Goal: Use online tool/utility: Use online tool/utility

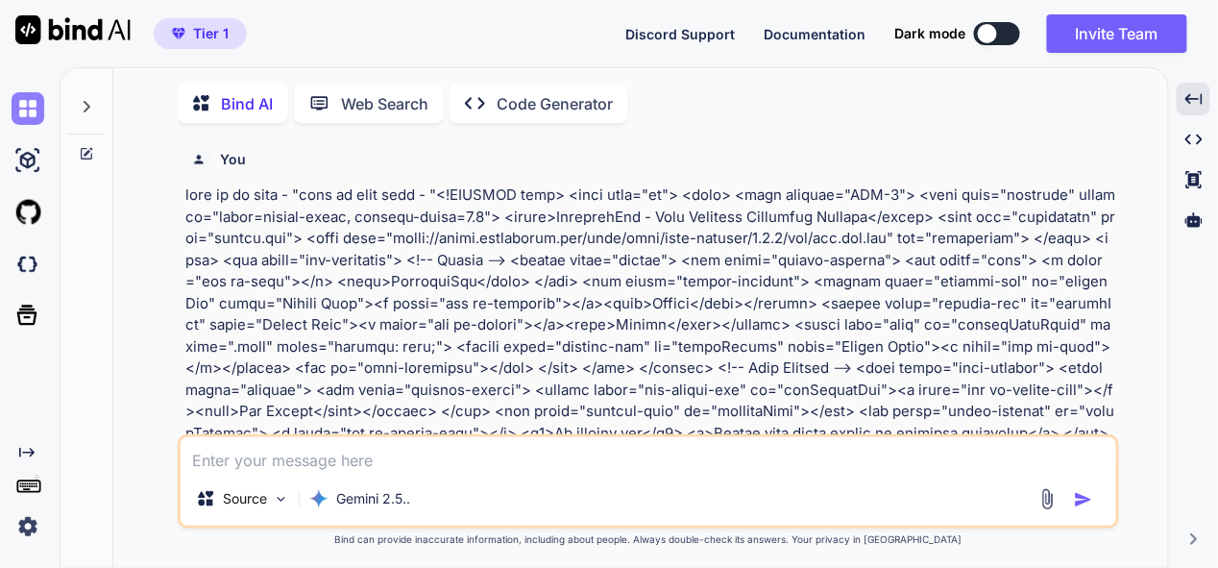
click at [27, 118] on img at bounding box center [28, 108] width 33 height 33
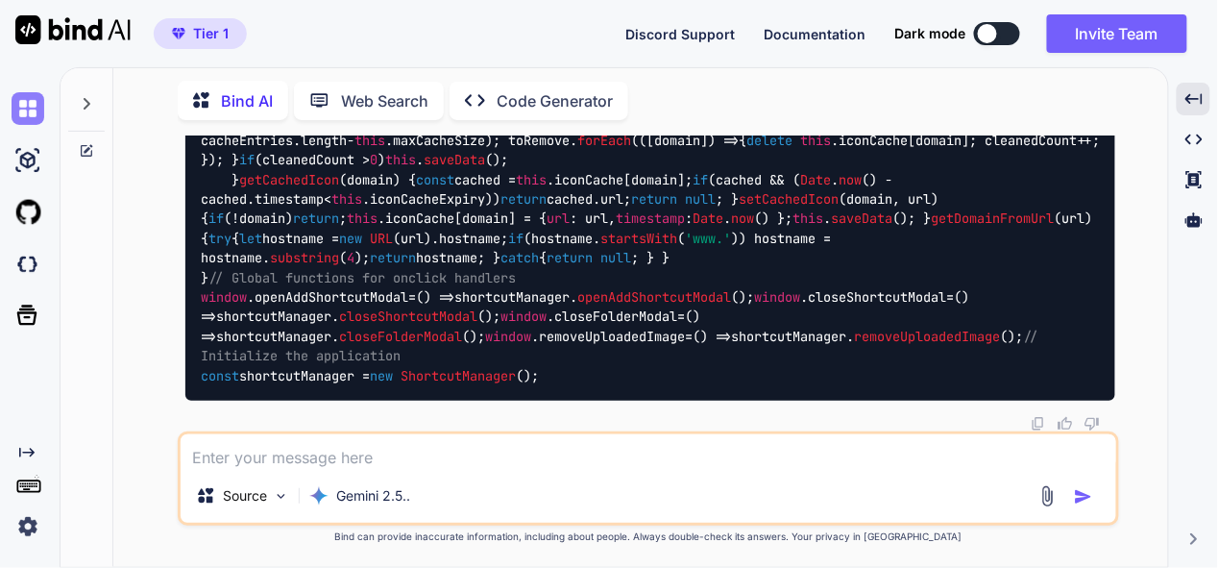
type textarea "x"
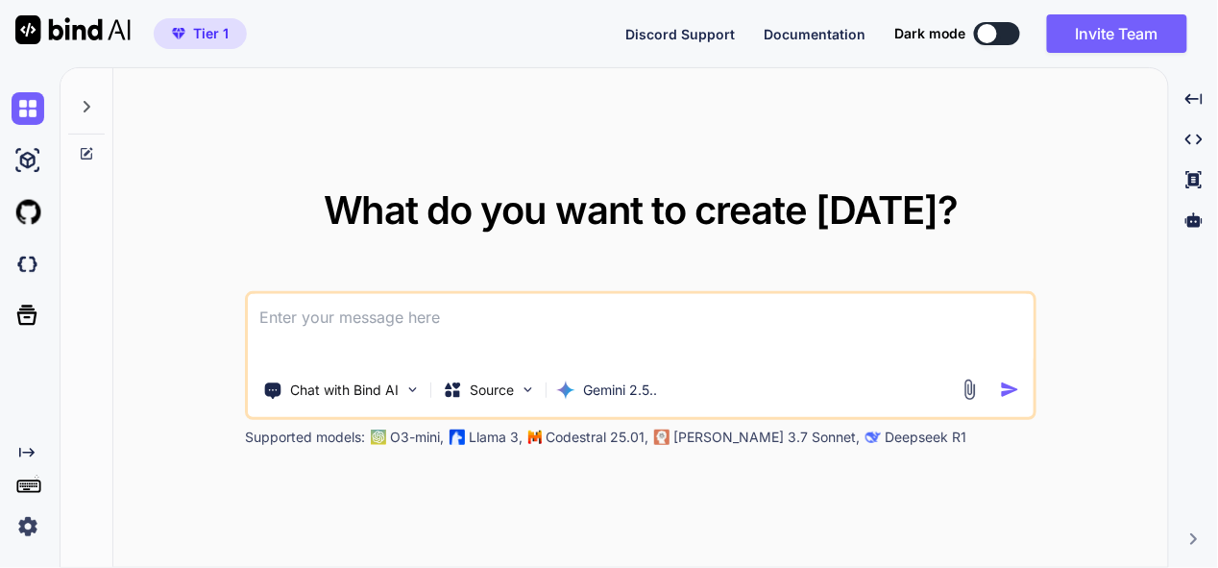
click at [424, 328] on textarea at bounding box center [641, 329] width 786 height 71
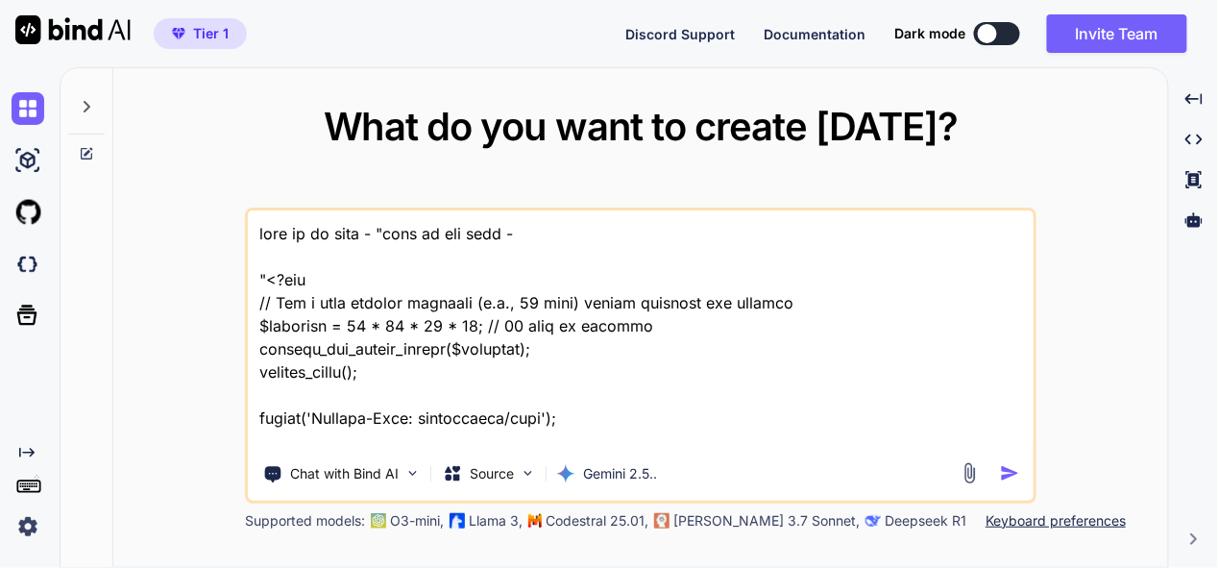
scroll to position [54381, 0]
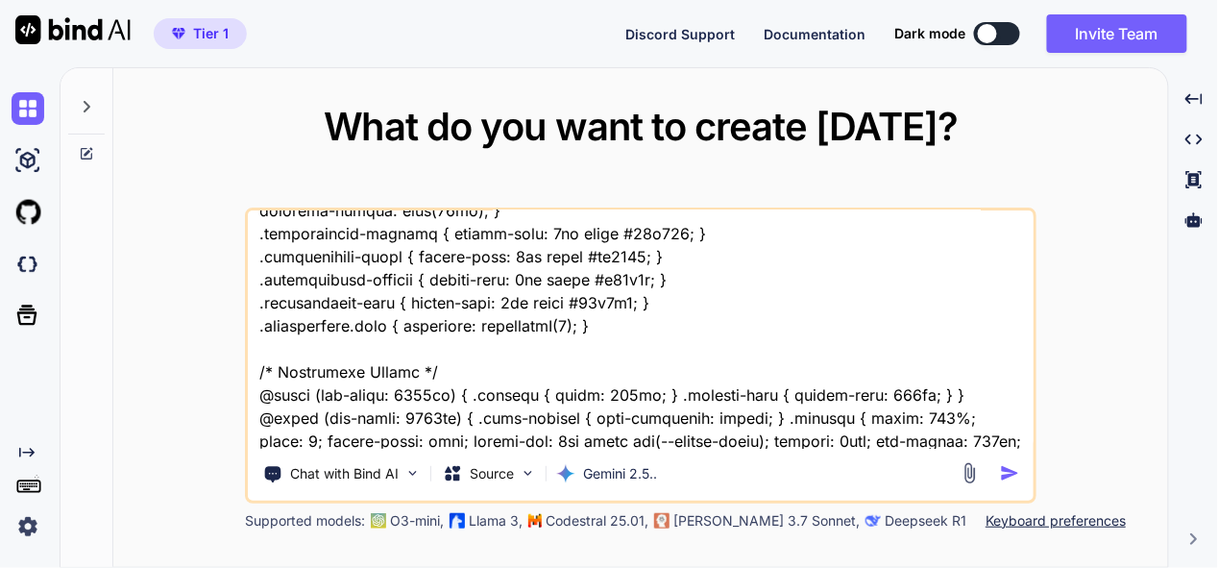
click at [865, 445] on textarea at bounding box center [641, 329] width 786 height 238
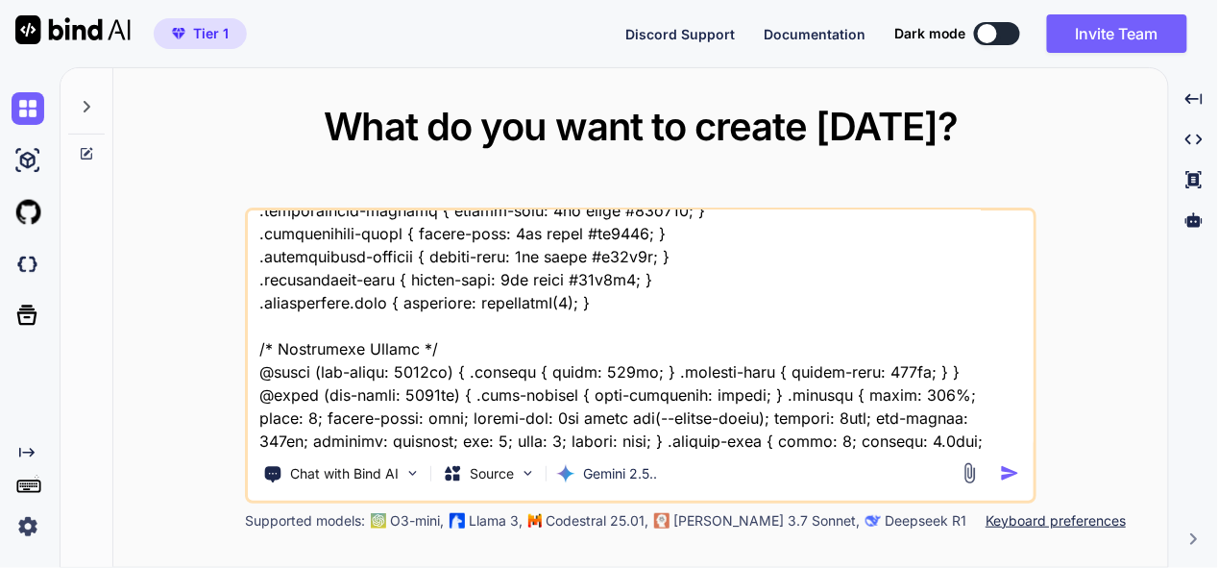
scroll to position [54403, 0]
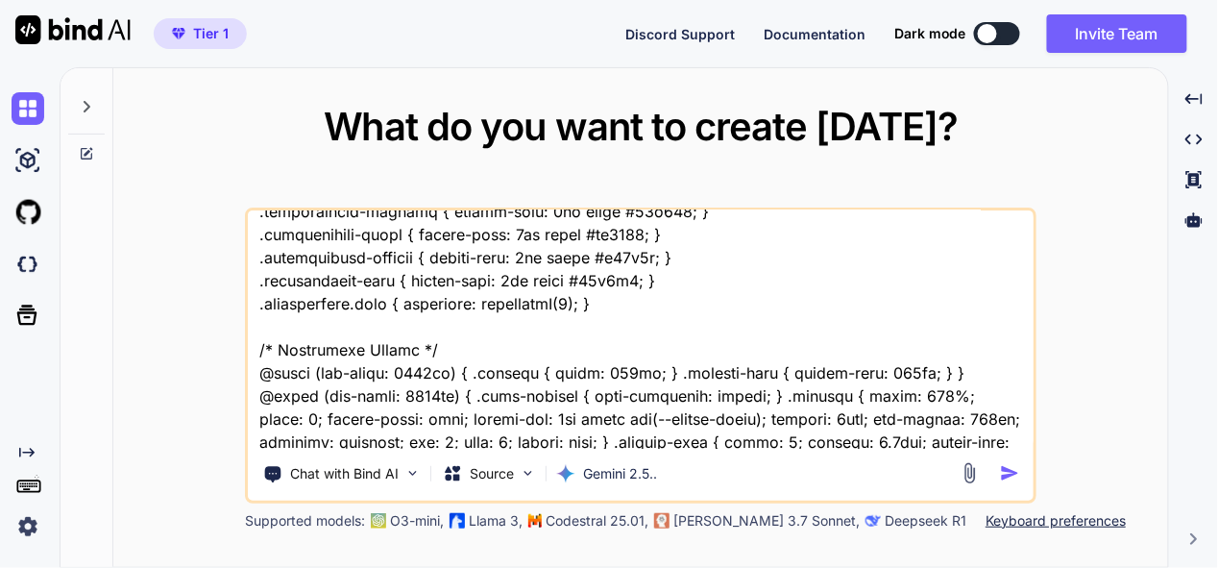
click at [354, 441] on textarea at bounding box center [641, 329] width 786 height 238
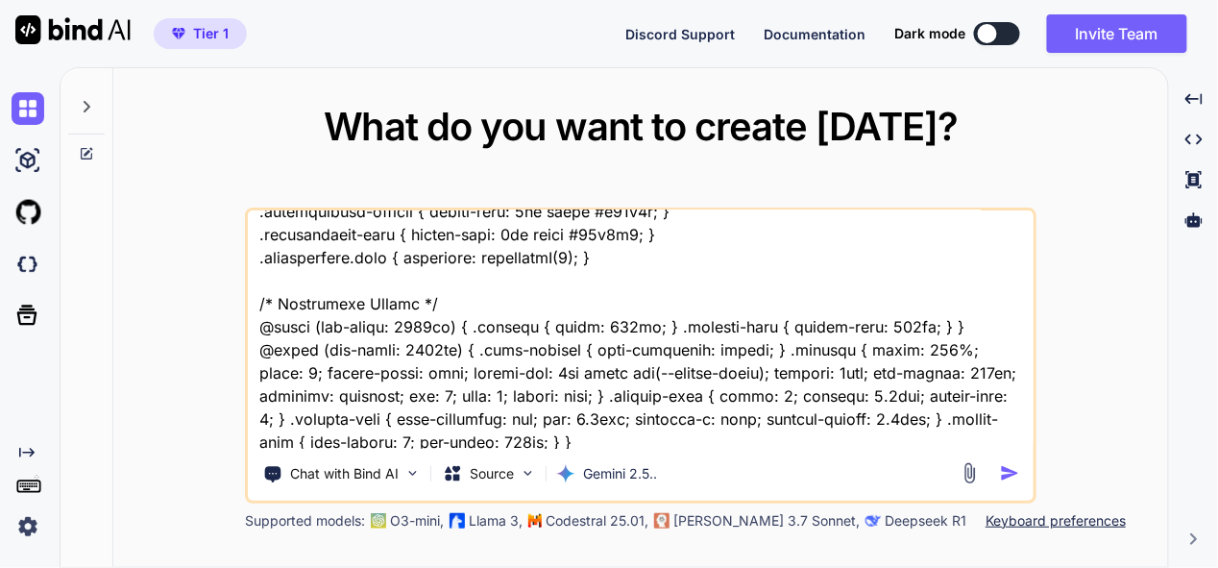
click at [500, 439] on textarea at bounding box center [641, 329] width 786 height 238
type textarea "this is my tool - "here is php code - "<?php // Set a long session lifetime (e.…"
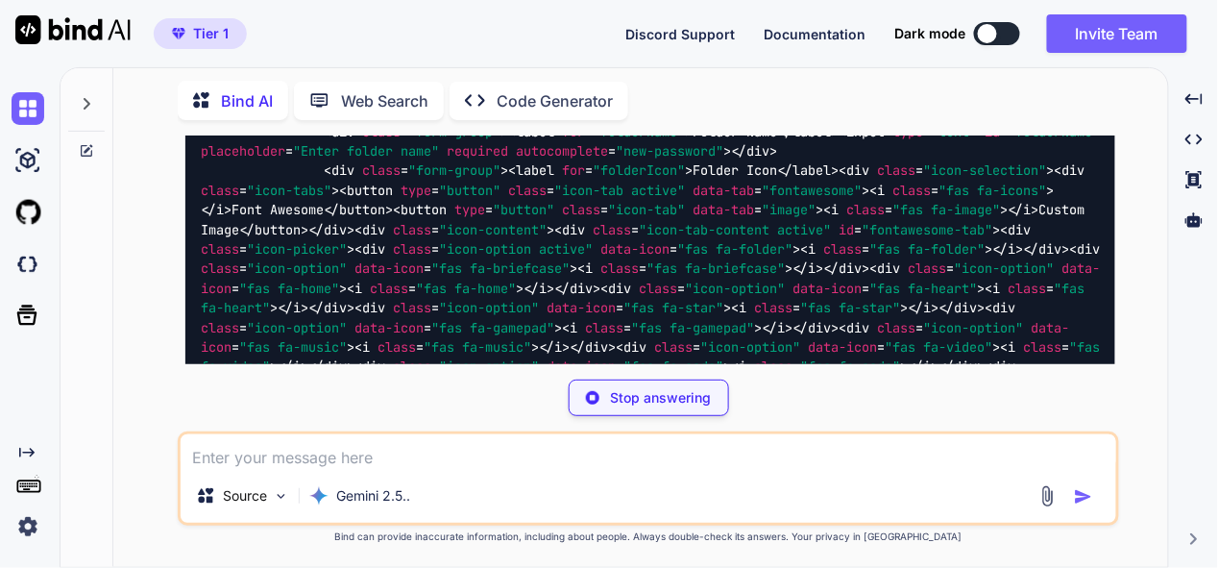
scroll to position [35490, 0]
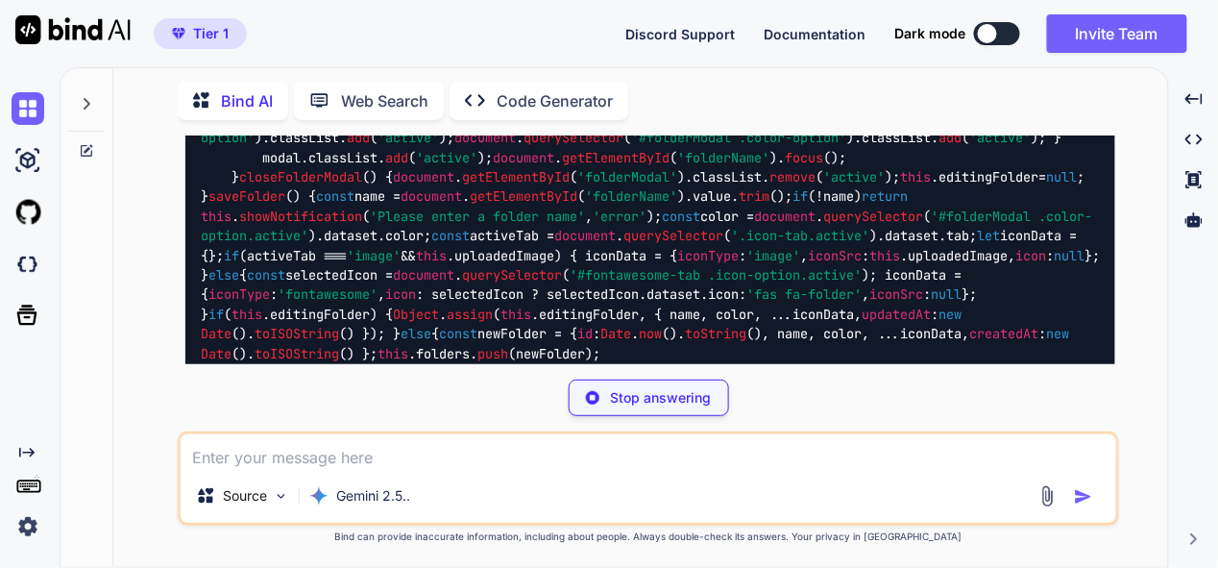
type textarea "x"
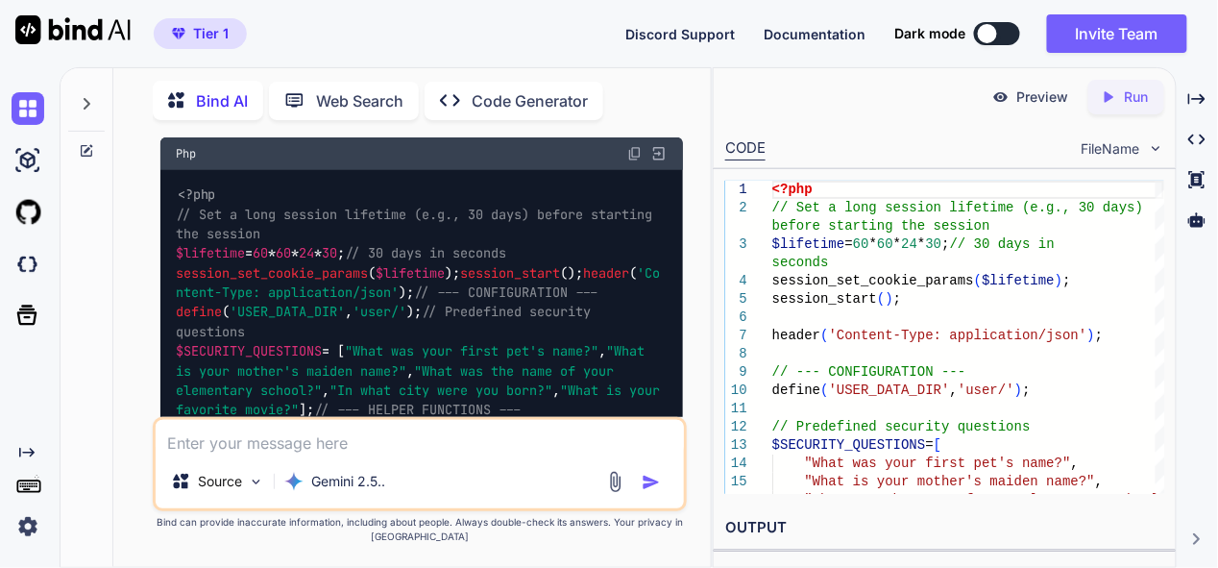
scroll to position [32022, 0]
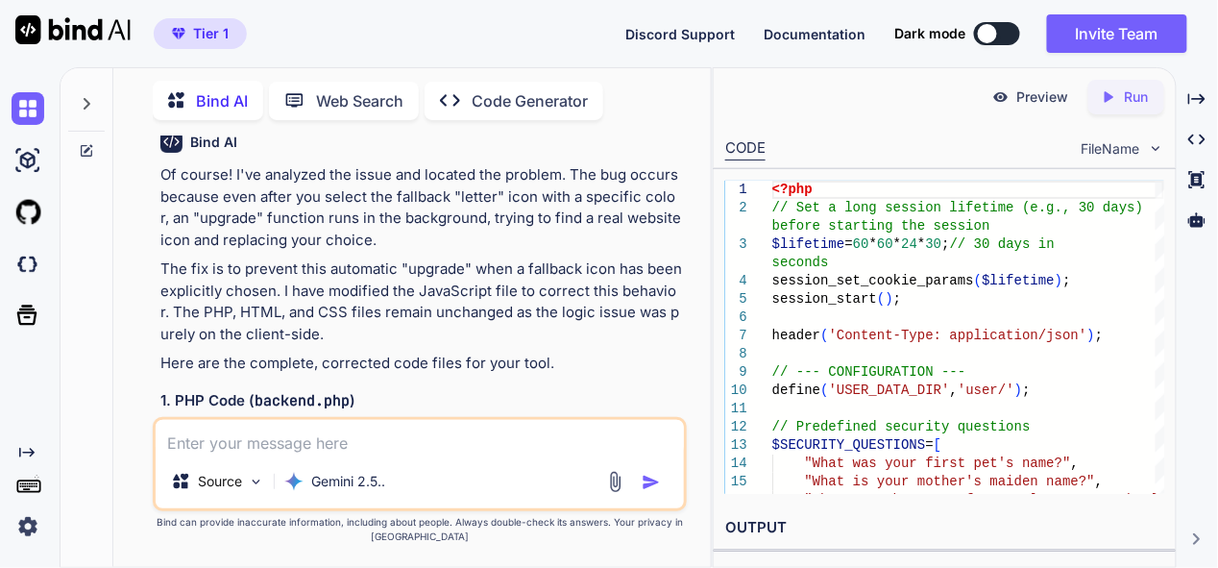
click at [1213, 98] on div "Bind AI Web Search Created with Pixso. Code Generator You Bind AI Of course! I'…" at bounding box center [639, 317] width 1159 height 501
click at [1193, 102] on icon "Created with Pixso." at bounding box center [1197, 98] width 17 height 17
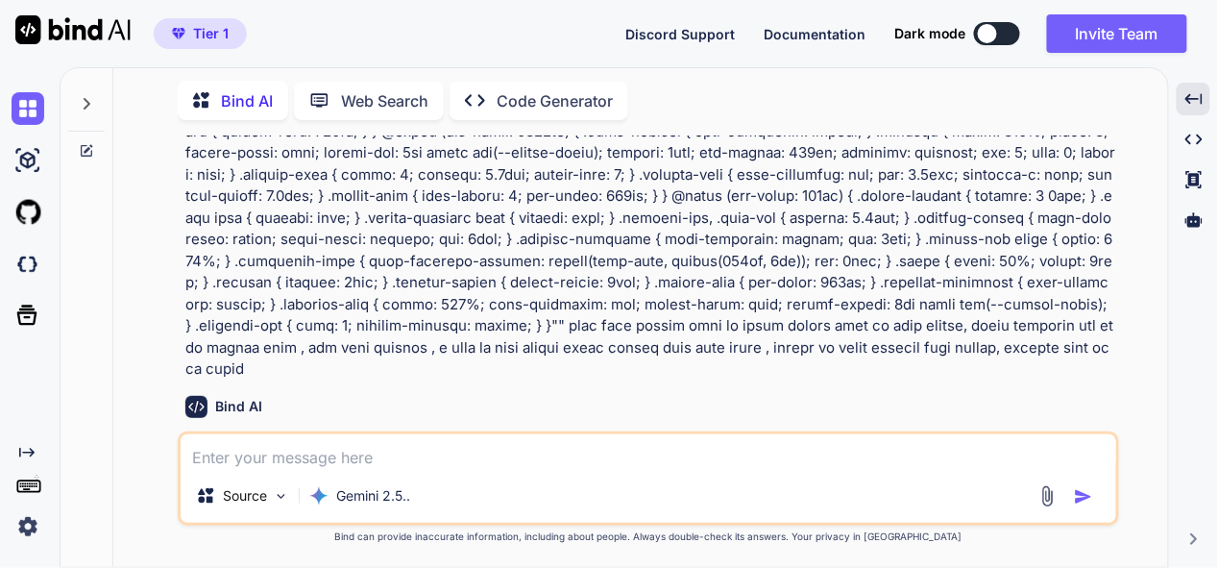
scroll to position [17710, 0]
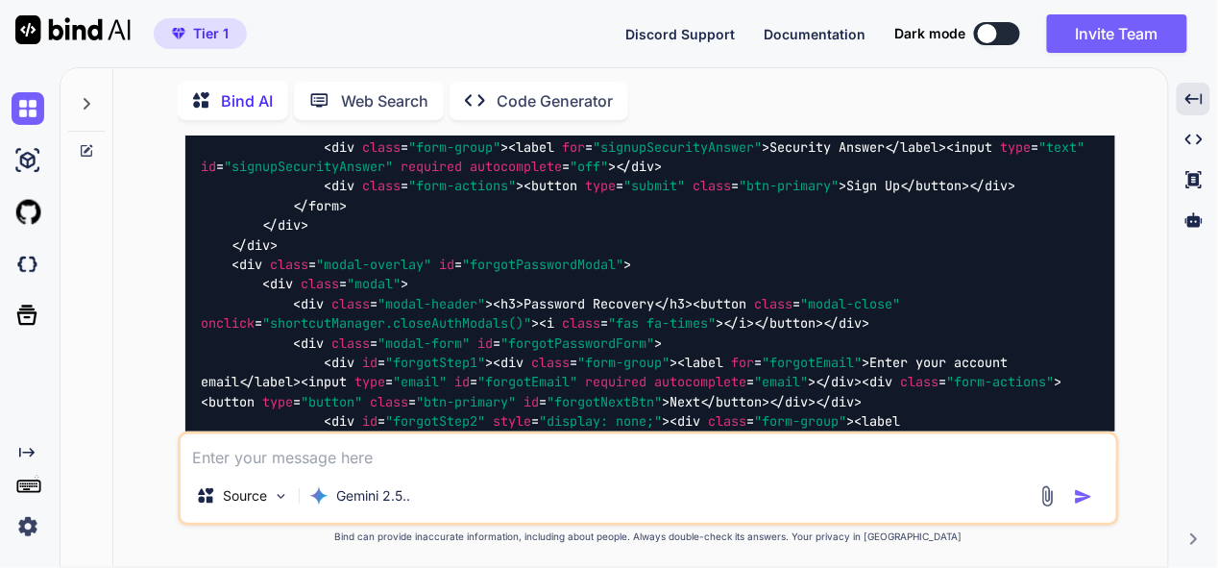
scroll to position [25109, 0]
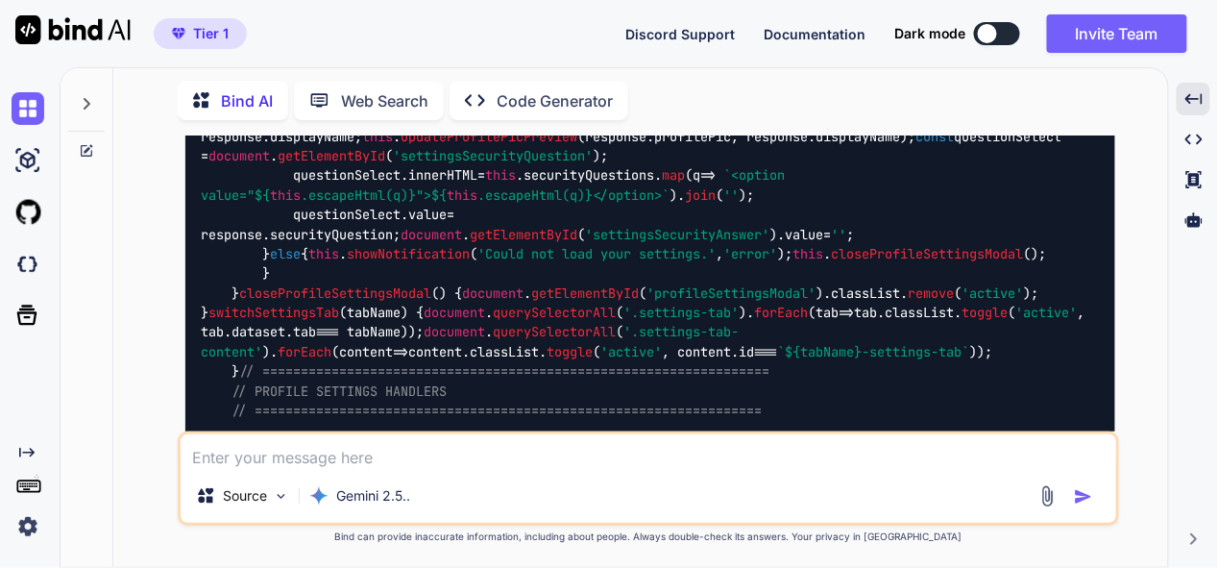
scroll to position [30586, 0]
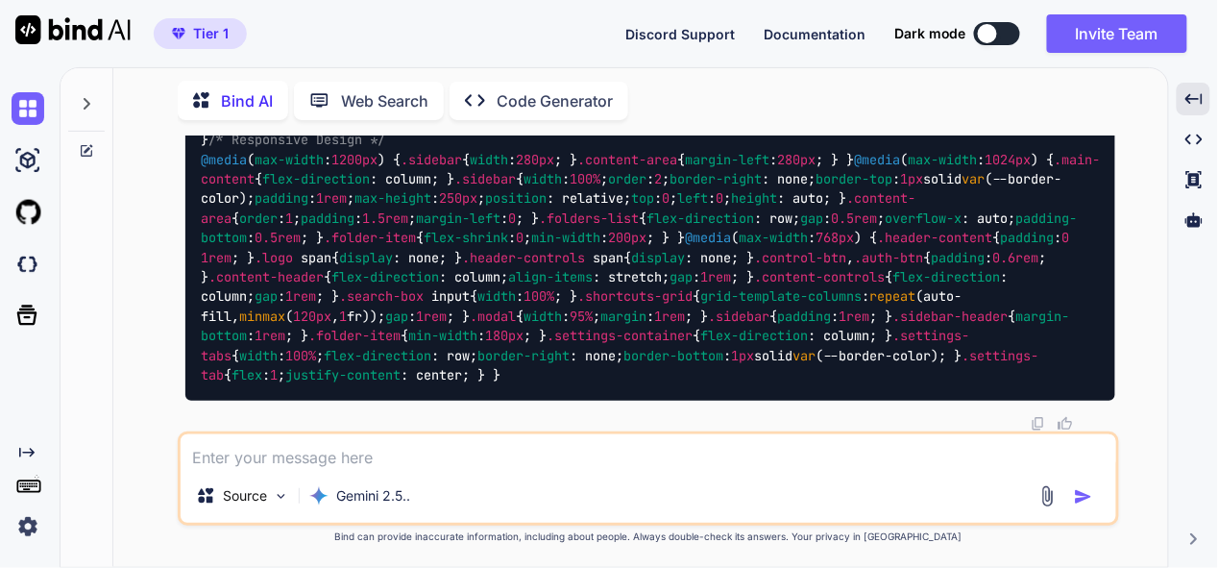
scroll to position [54417, 0]
